Goal: Information Seeking & Learning: Check status

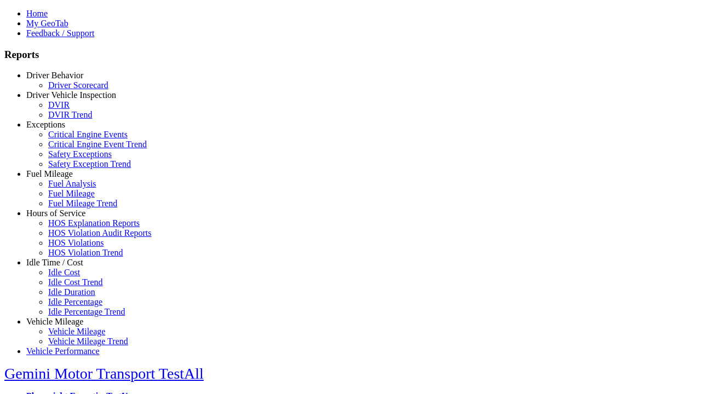
click at [63, 317] on link "Vehicle Mileage" at bounding box center [54, 321] width 57 height 9
click at [71, 337] on link "Vehicle Mileage Trend" at bounding box center [88, 341] width 80 height 9
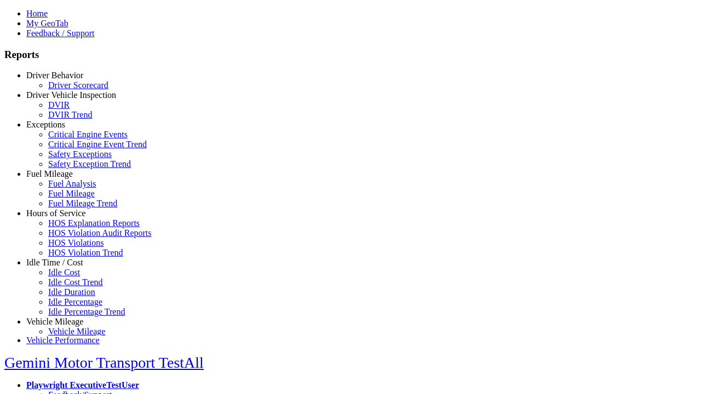
select select "**"
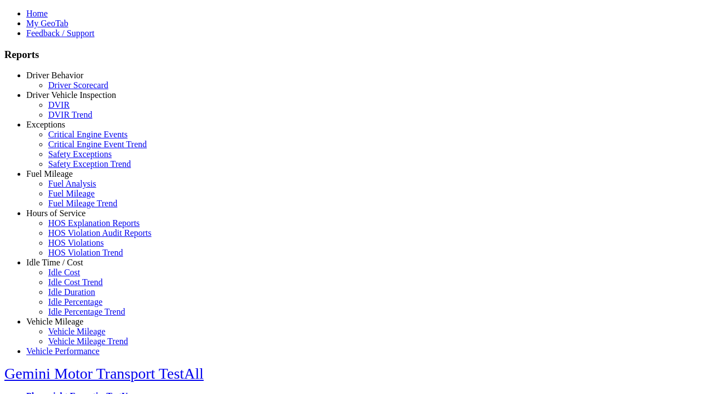
type input "**********"
